Goal: Find specific page/section: Find specific page/section

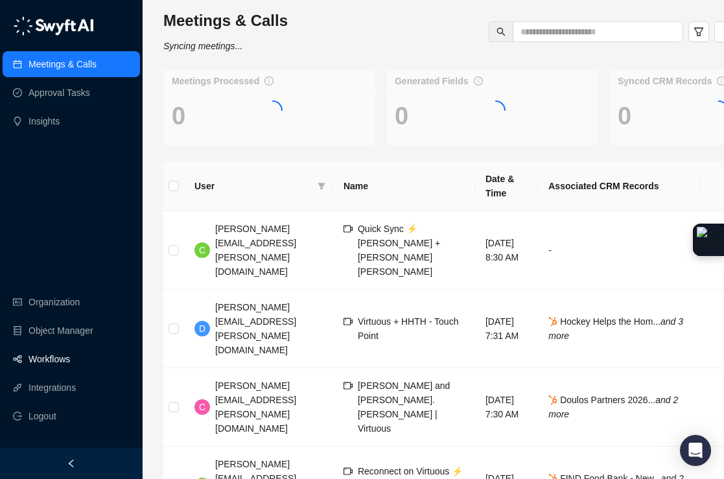
click at [56, 371] on link "Workflows" at bounding box center [49, 359] width 41 height 26
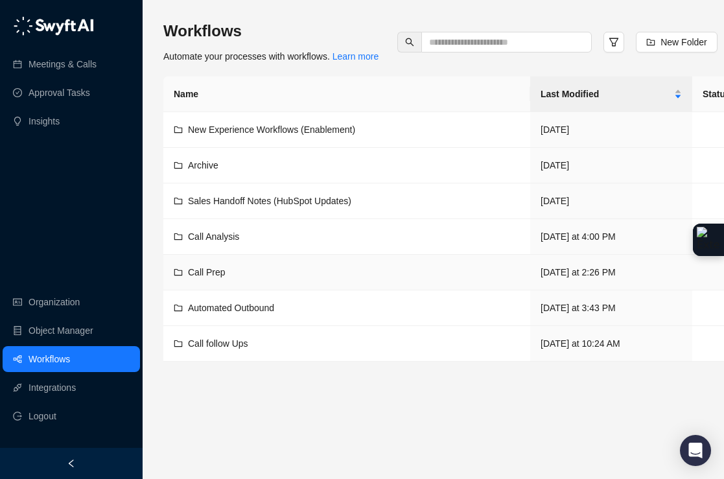
click at [225, 279] on td "Call Prep" at bounding box center [346, 273] width 367 height 36
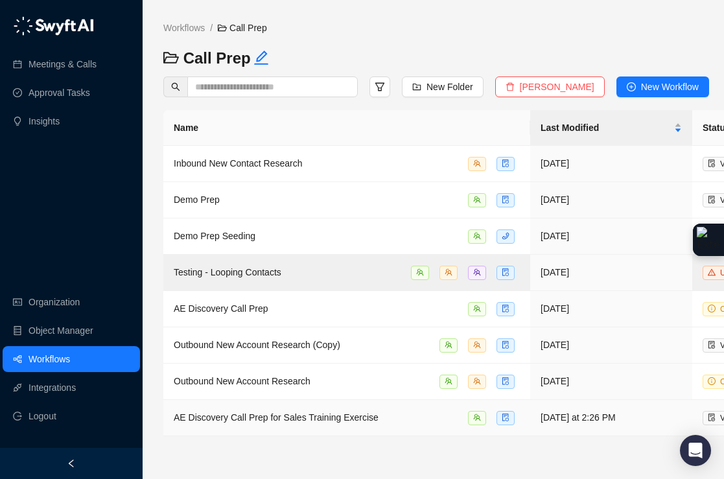
click at [279, 423] on td "AE Discovery Call Prep for Sales Training Exercise" at bounding box center [346, 418] width 367 height 36
